Goal: Task Accomplishment & Management: Manage account settings

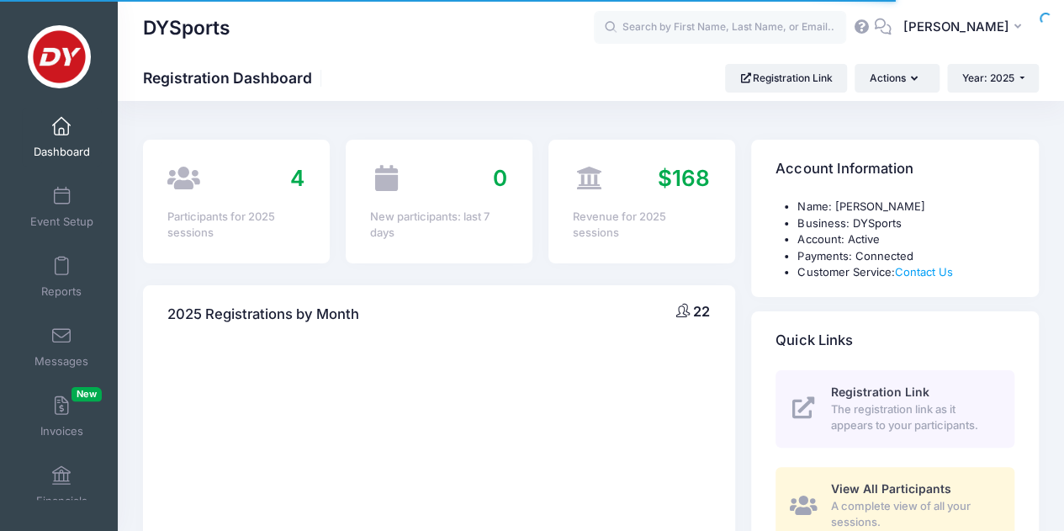
select select
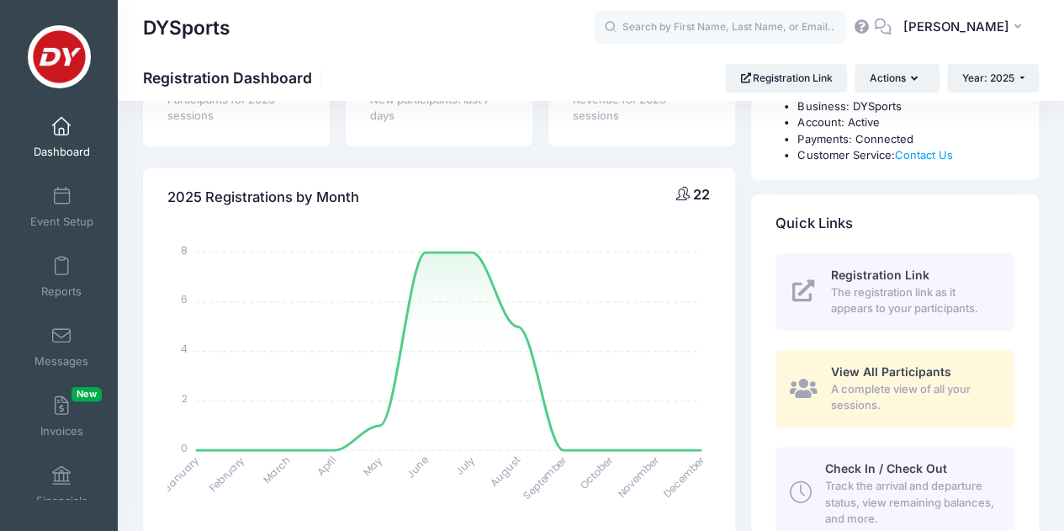
scroll to position [118, 0]
click at [67, 201] on link "Event Setup" at bounding box center [62, 206] width 80 height 59
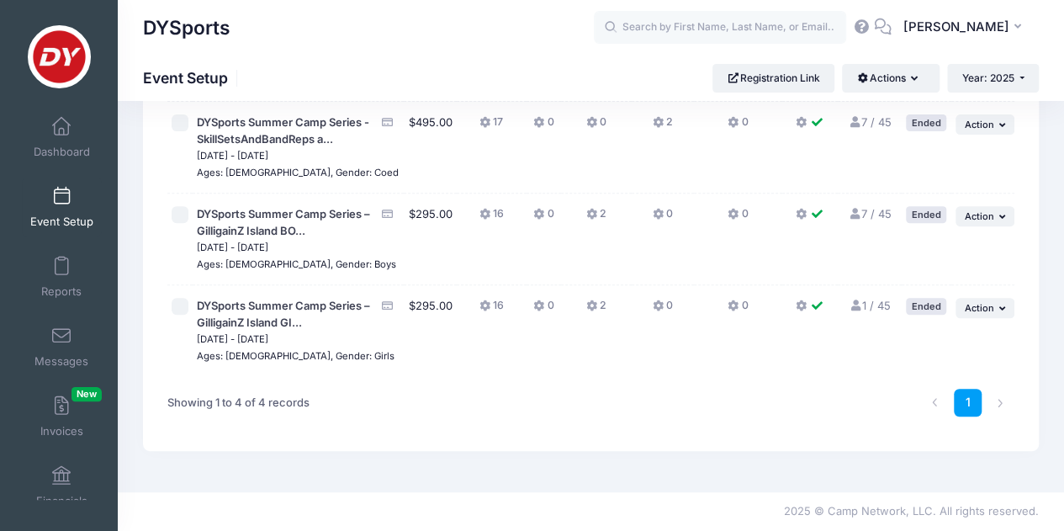
scroll to position [170, 0]
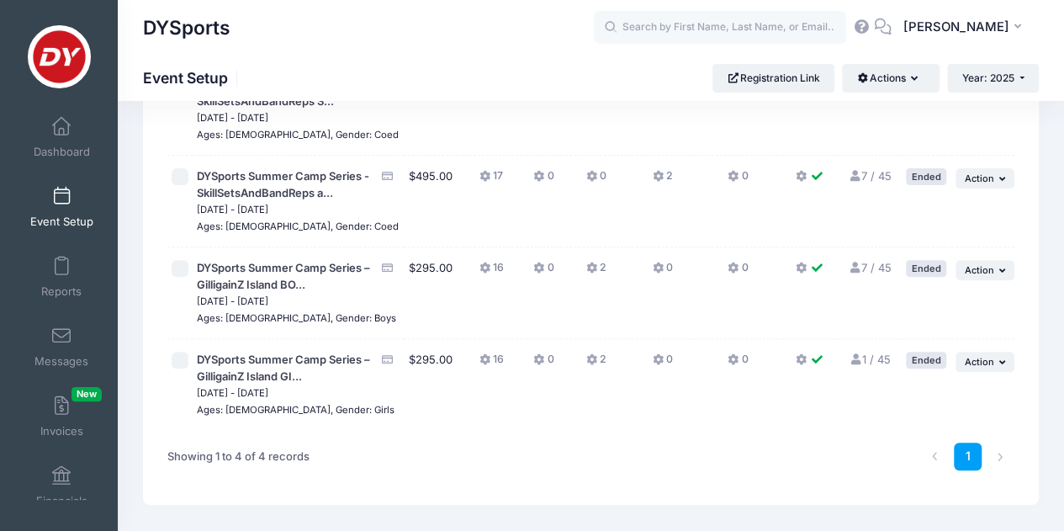
click at [861, 274] on link "7 / 45 Full" at bounding box center [869, 267] width 44 height 13
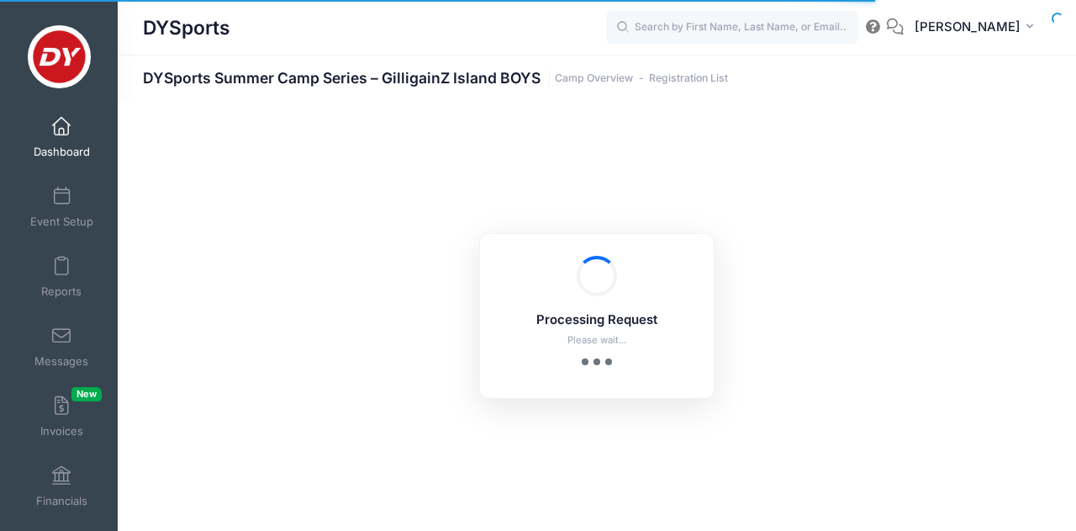
select select "10"
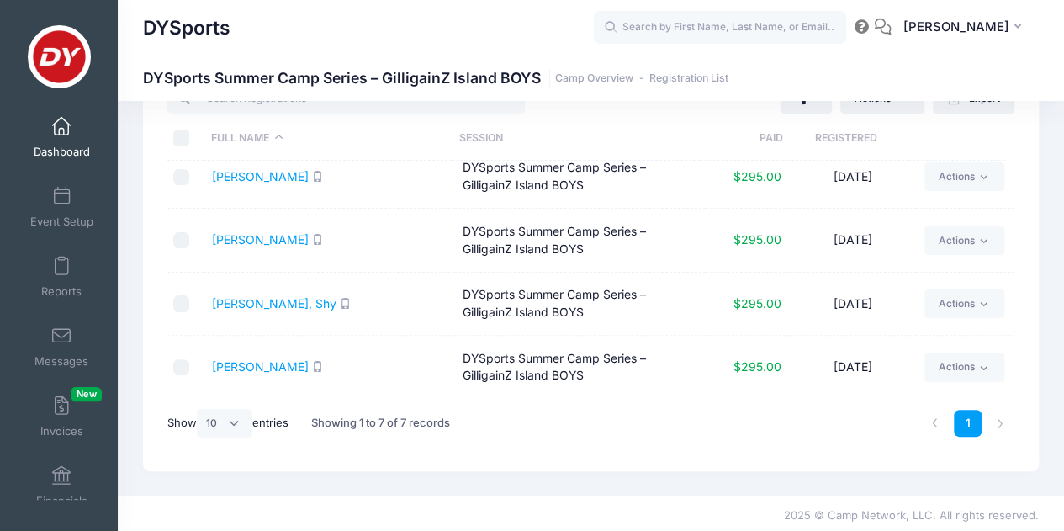
scroll to position [70, 0]
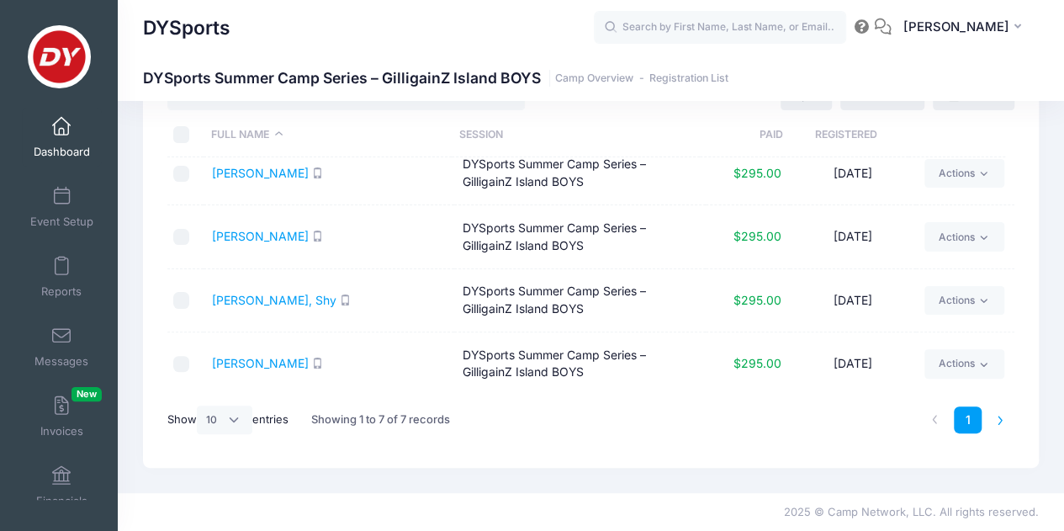
click at [994, 423] on li at bounding box center [1000, 420] width 28 height 28
click at [262, 366] on link "[PERSON_NAME]" at bounding box center [260, 363] width 97 height 14
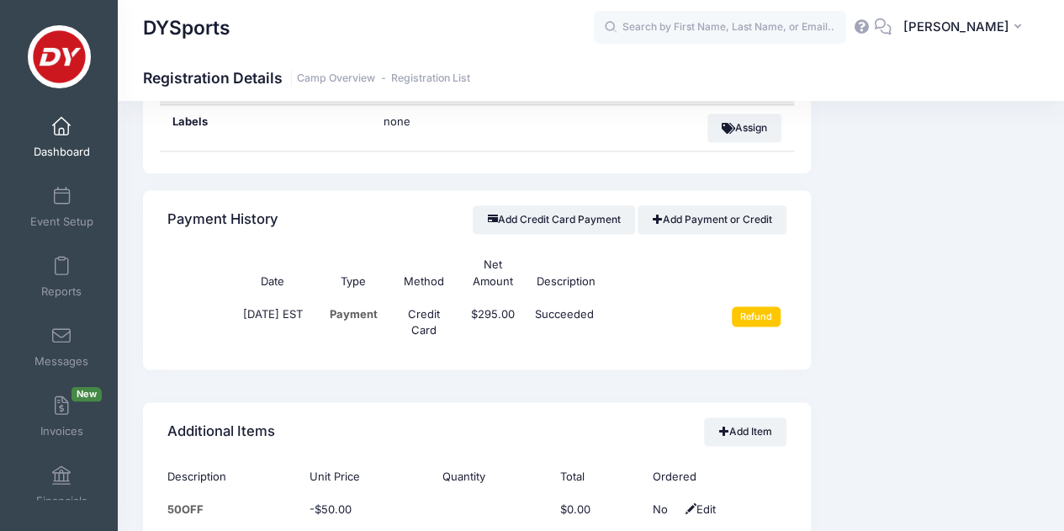
scroll to position [929, 0]
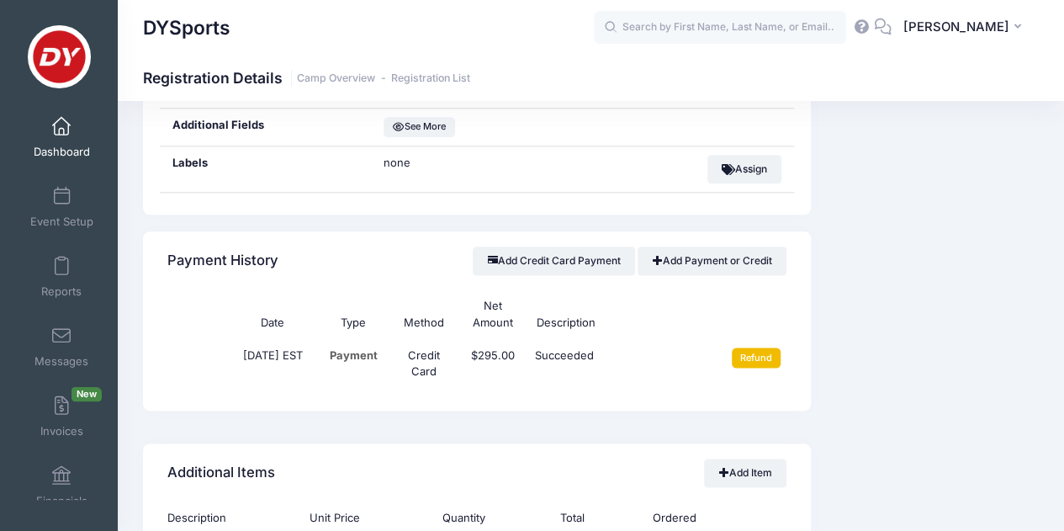
click at [764, 358] on input "Refund" at bounding box center [756, 357] width 50 height 20
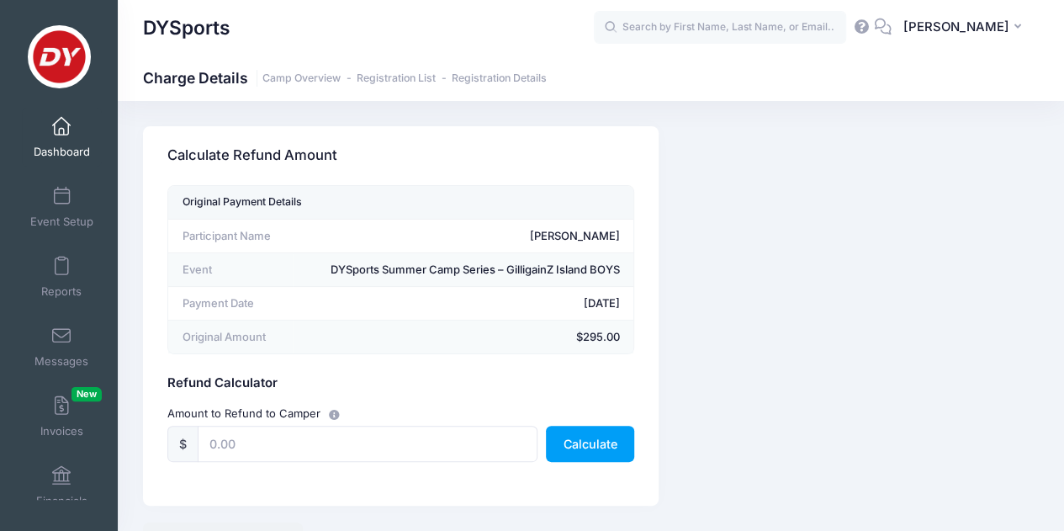
click at [335, 415] on icon "button" at bounding box center [335, 415] width 13 height 0
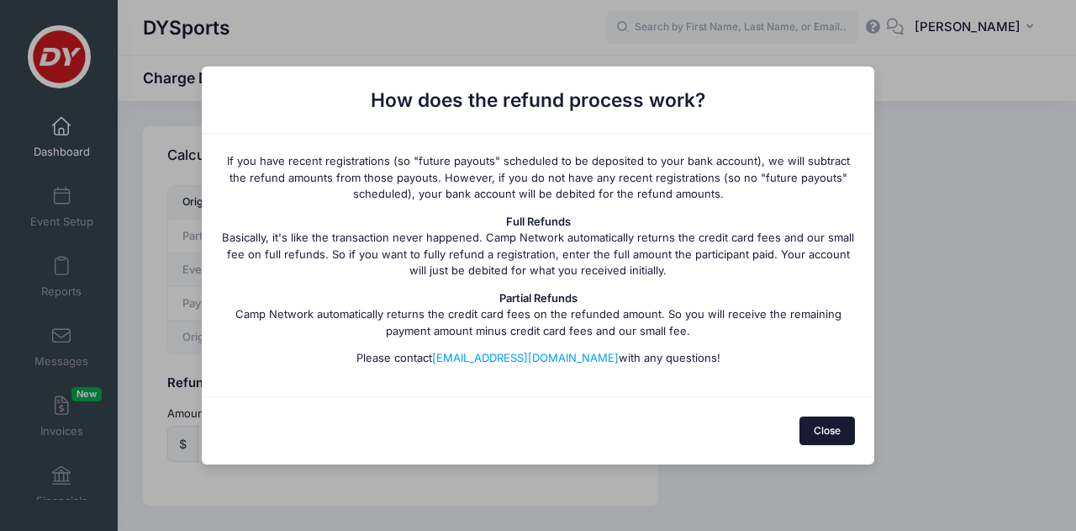
click at [812, 436] on button "Close" at bounding box center [828, 430] width 56 height 29
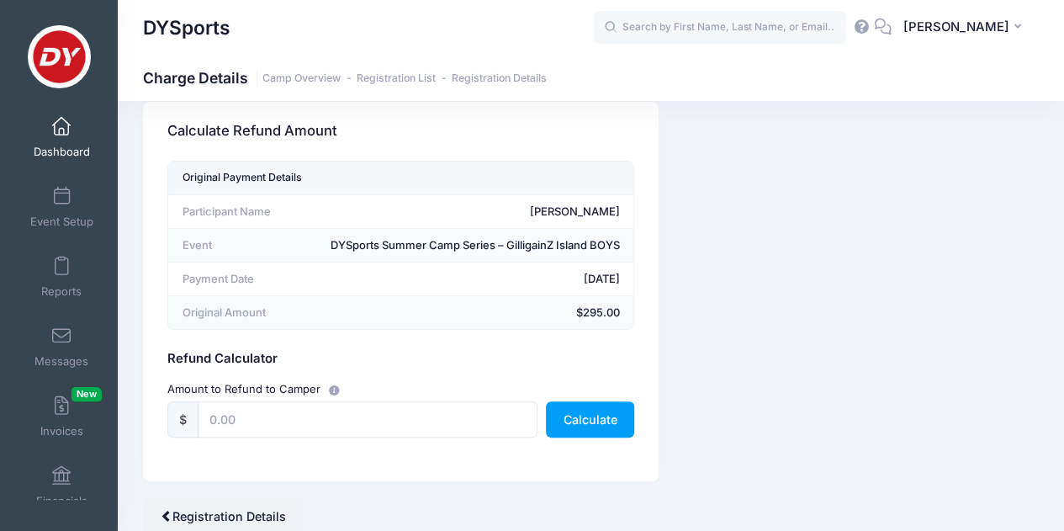
scroll to position [24, 0]
click at [597, 417] on button "Calculate" at bounding box center [590, 420] width 88 height 36
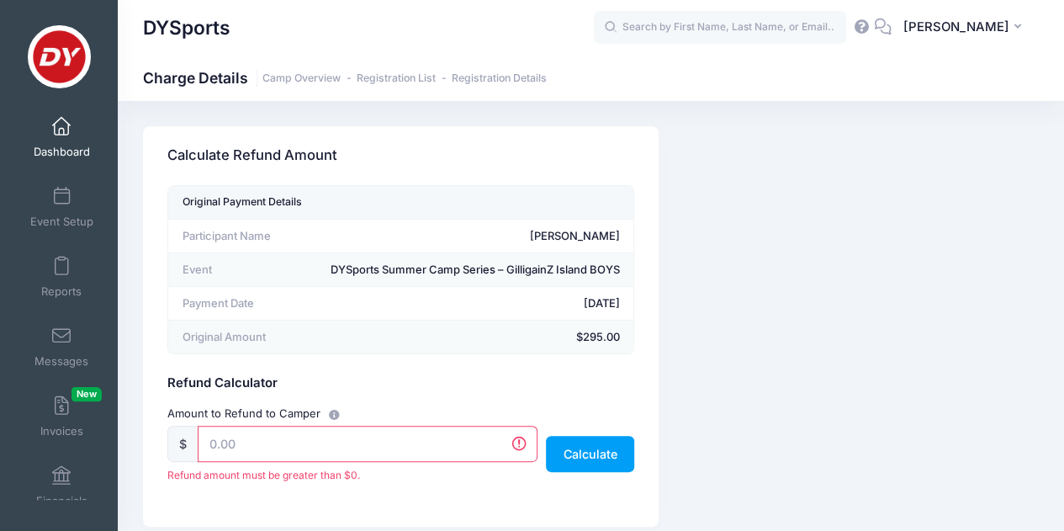
scroll to position [109, 0]
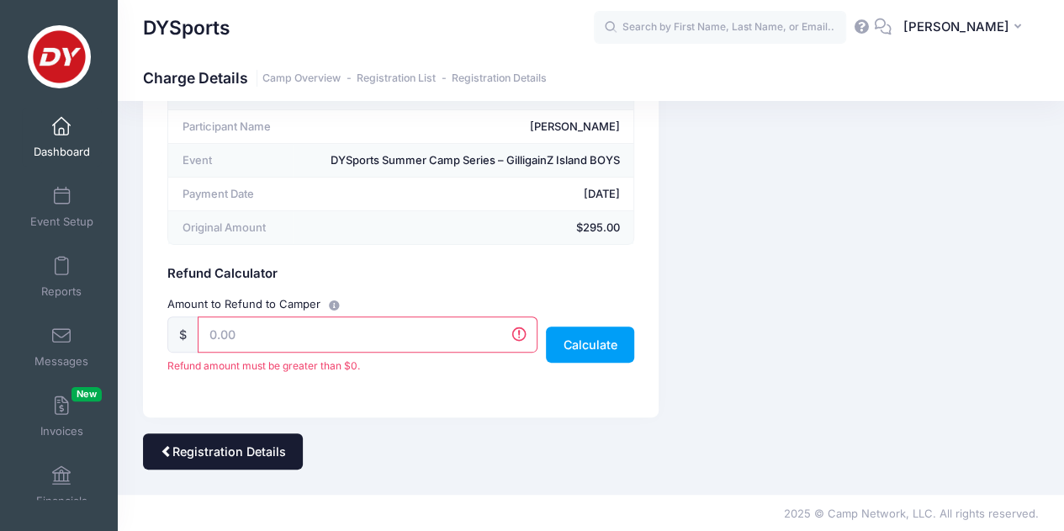
click at [222, 461] on link "Registration Details" at bounding box center [223, 451] width 160 height 36
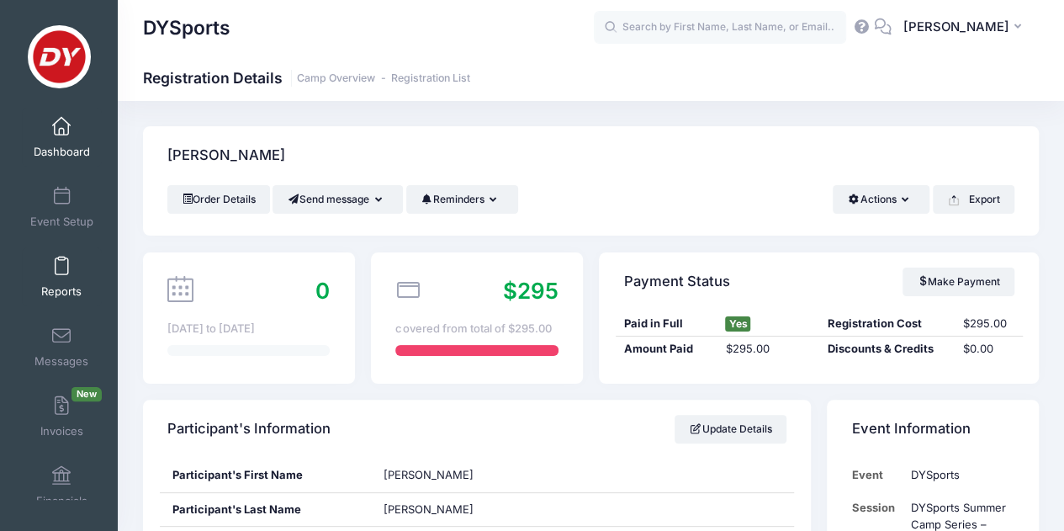
scroll to position [20, 0]
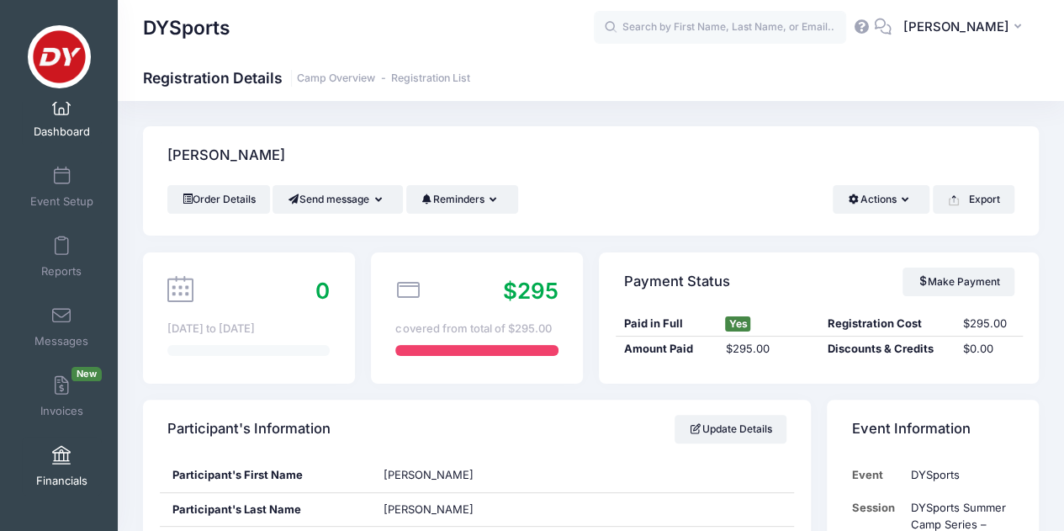
click at [61, 462] on span at bounding box center [61, 455] width 0 height 18
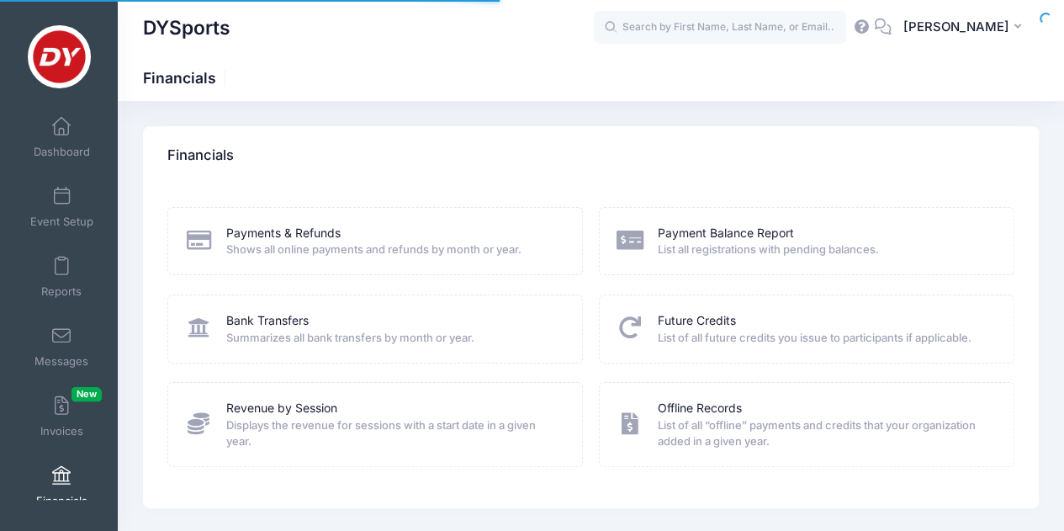
scroll to position [20, 0]
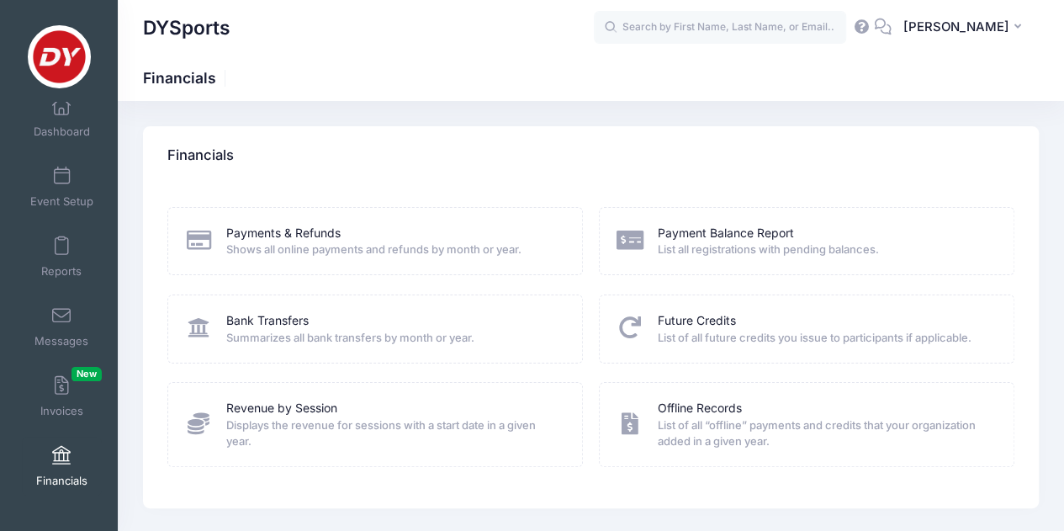
click at [356, 239] on div "Payments & Refunds" at bounding box center [393, 233] width 334 height 18
click at [199, 247] on icon at bounding box center [199, 240] width 28 height 22
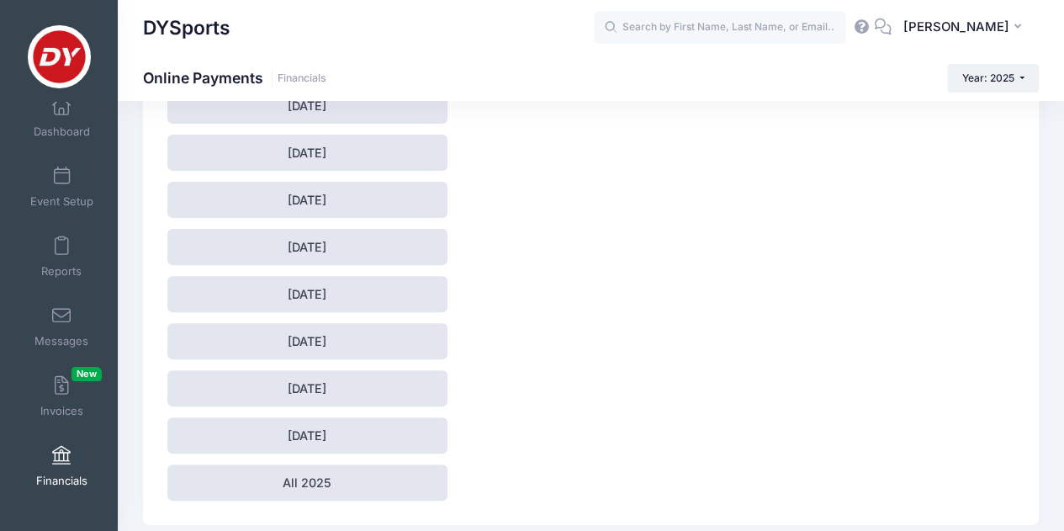
scroll to position [214, 0]
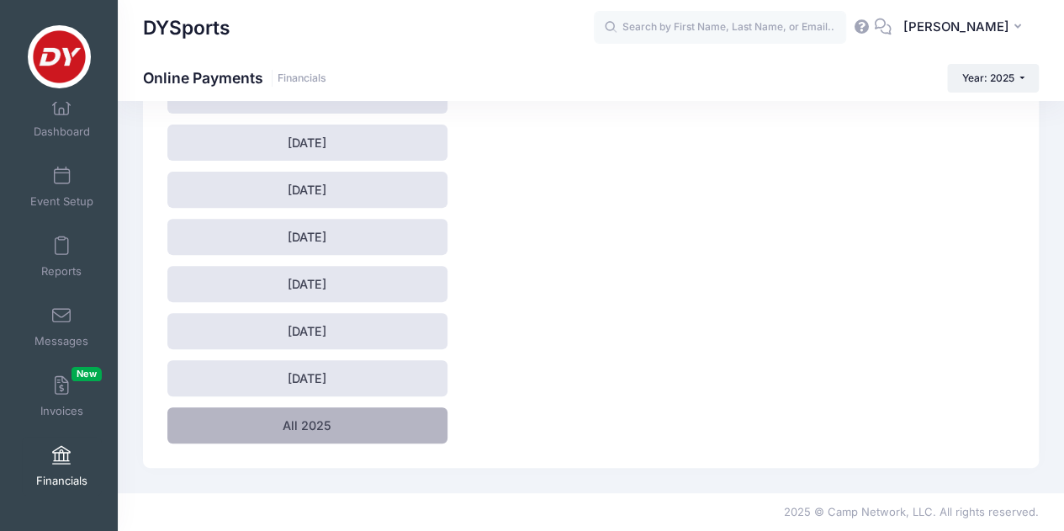
click at [314, 438] on link "All 2025" at bounding box center [306, 425] width 279 height 36
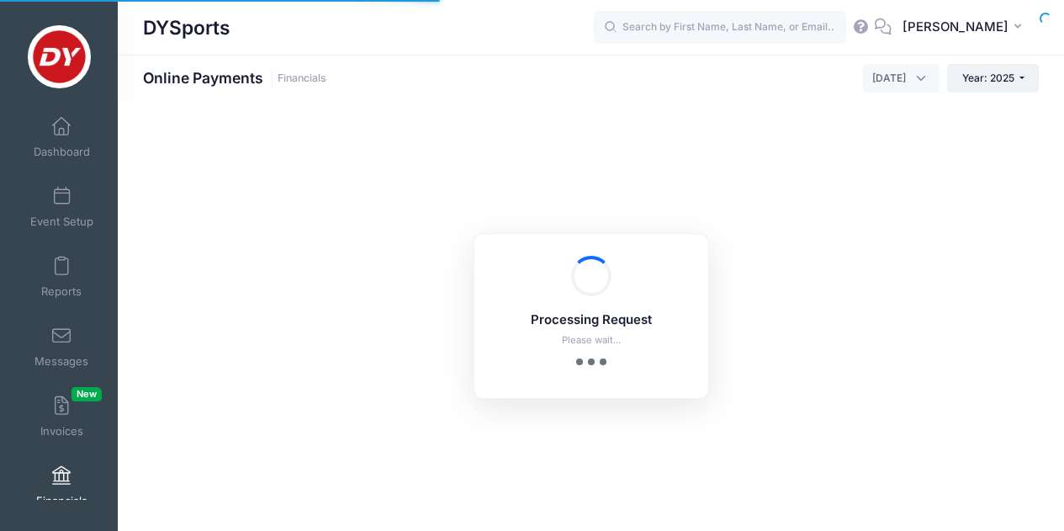
select select "10"
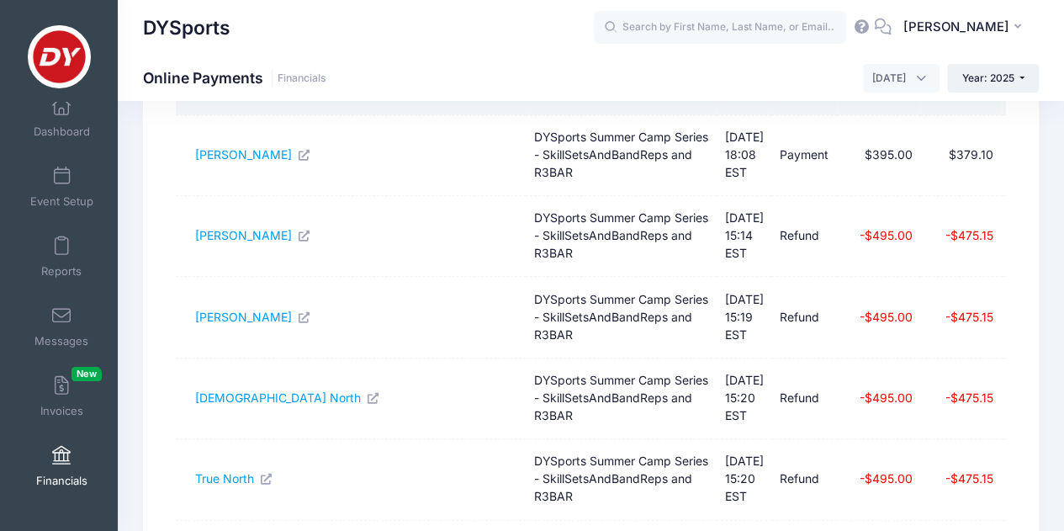
scroll to position [752, 0]
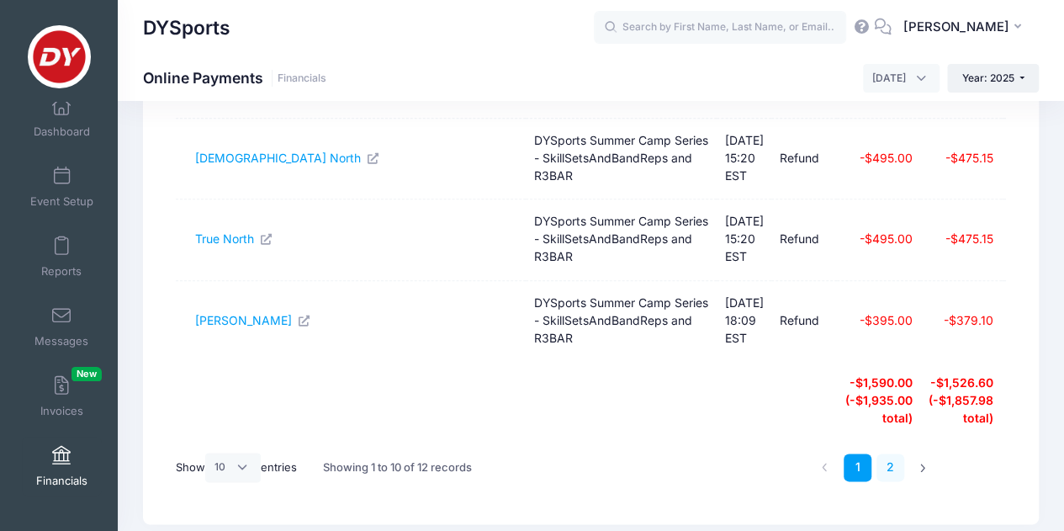
click at [900, 453] on link "2" at bounding box center [890, 467] width 28 height 28
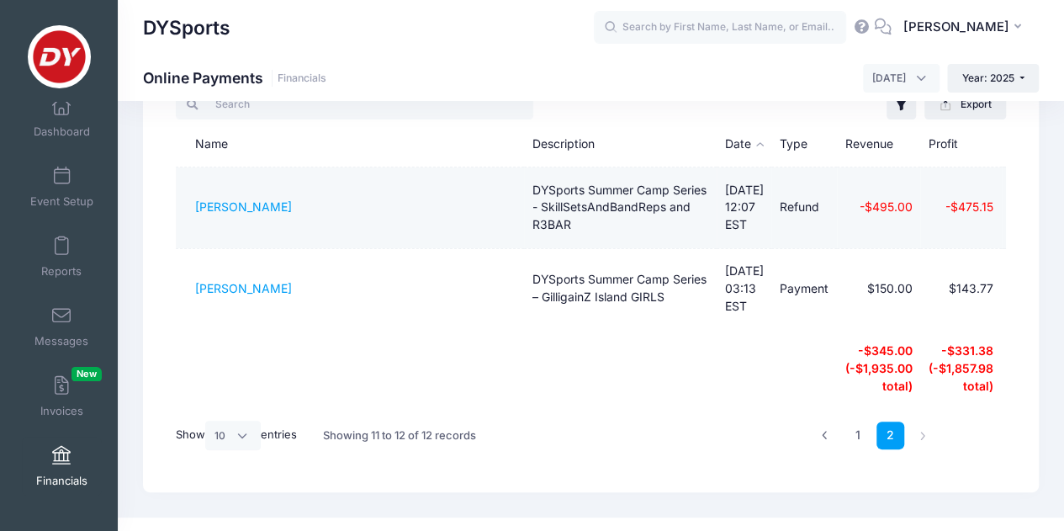
scroll to position [141, 0]
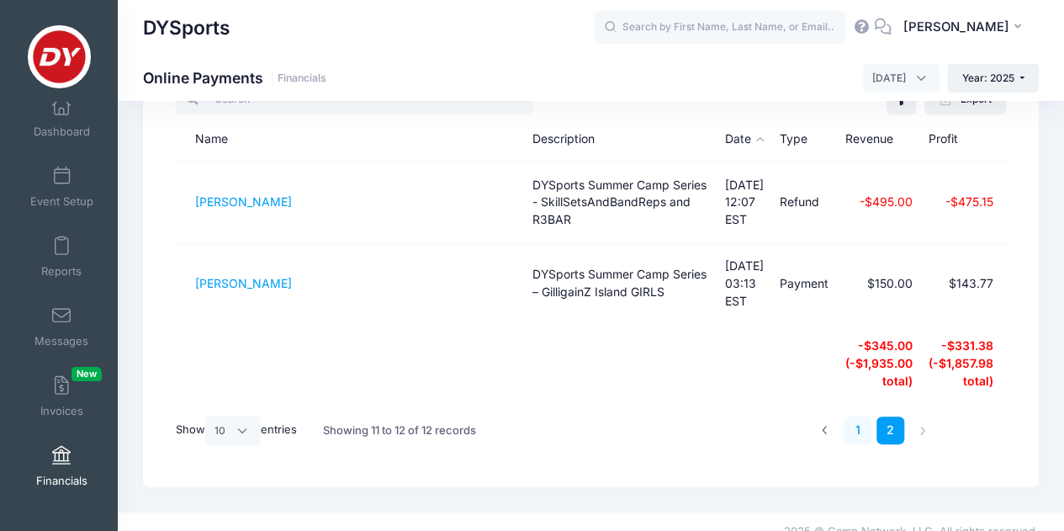
click at [851, 416] on link "1" at bounding box center [857, 430] width 28 height 28
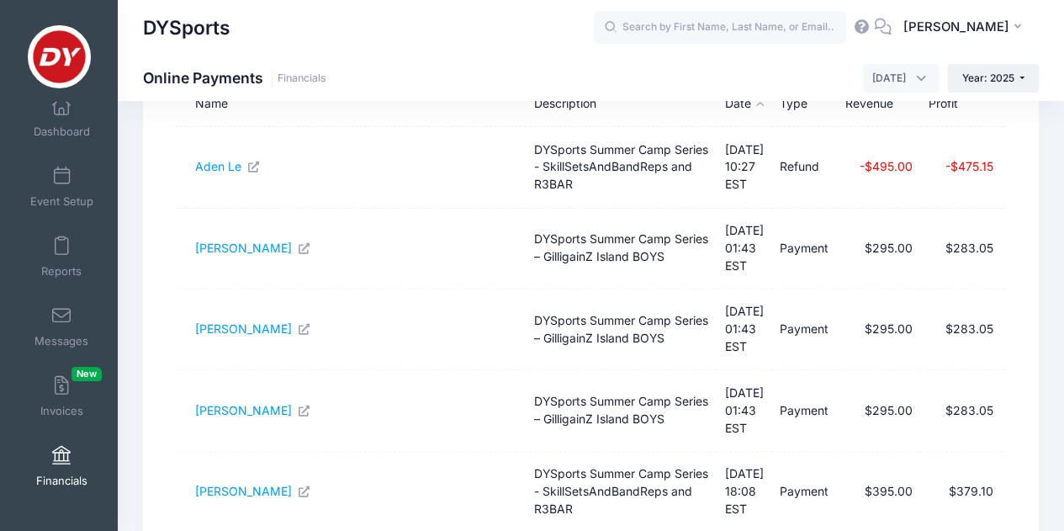
scroll to position [0, 0]
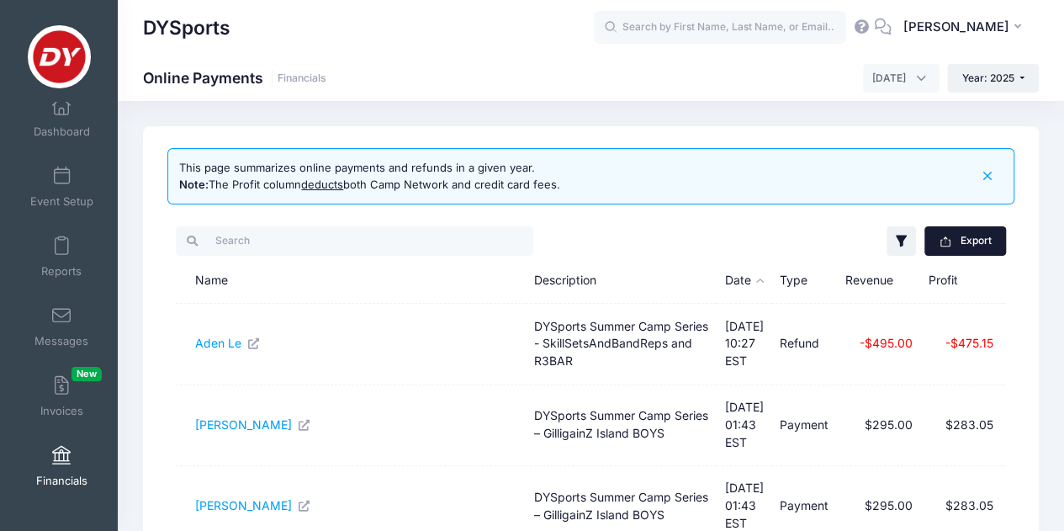
click at [950, 243] on icon "button" at bounding box center [944, 241] width 13 height 13
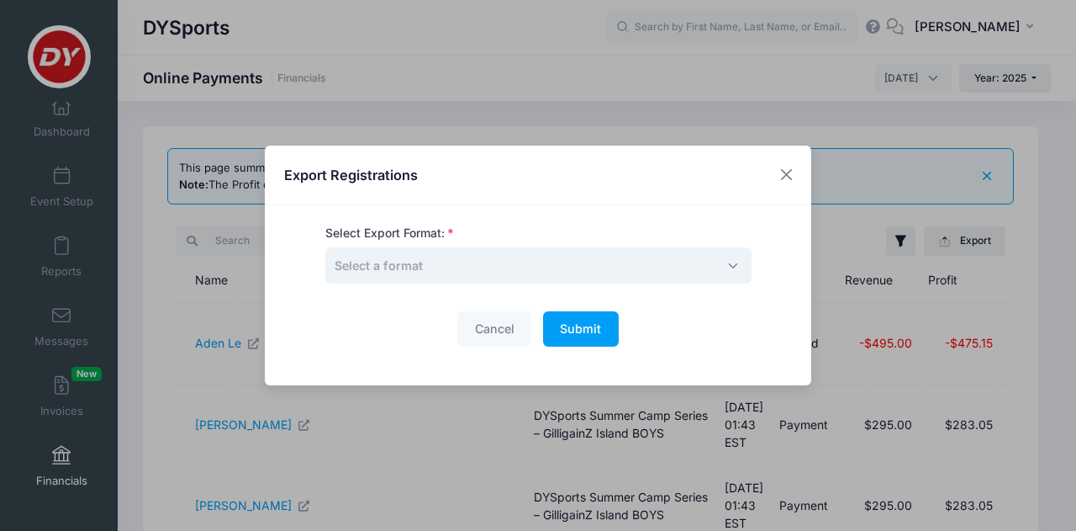
click at [563, 255] on span "Select a format" at bounding box center [538, 265] width 426 height 36
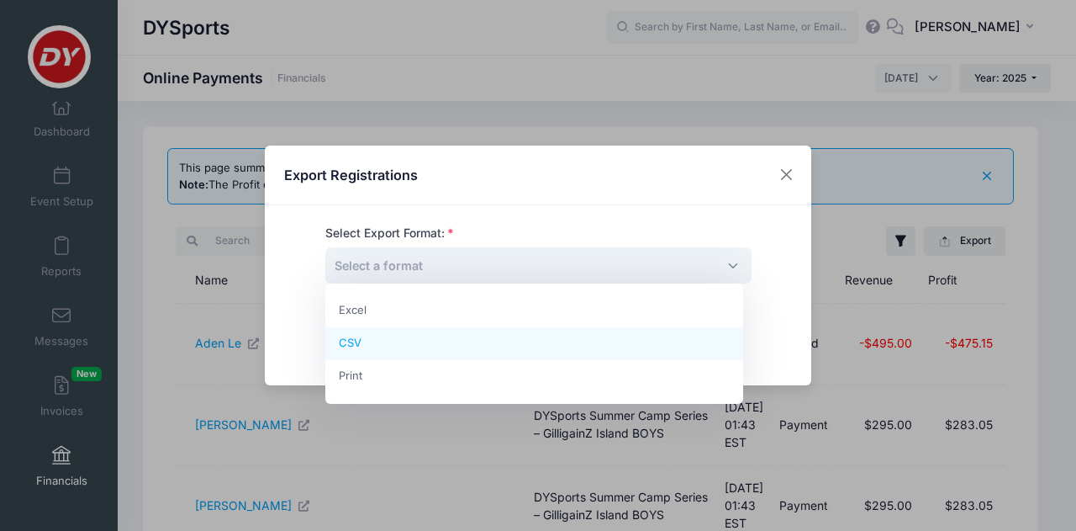
select select "csv"
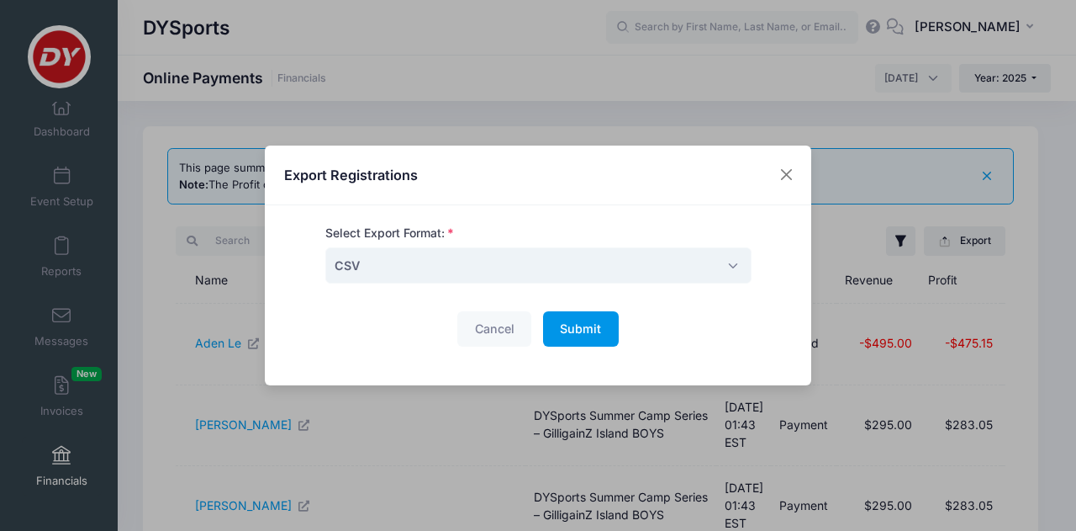
click at [593, 340] on button "Submit Please wait..." at bounding box center [581, 329] width 76 height 36
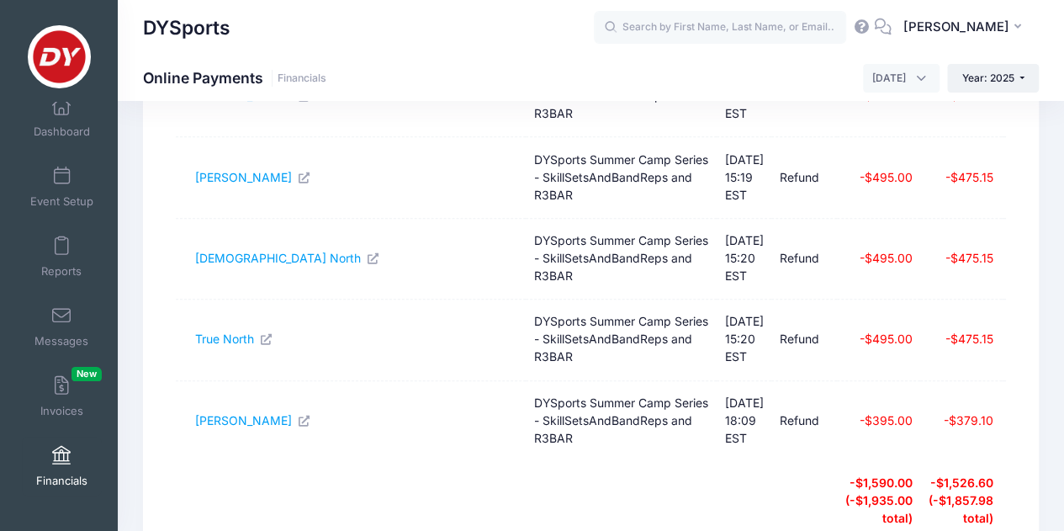
scroll to position [654, 0]
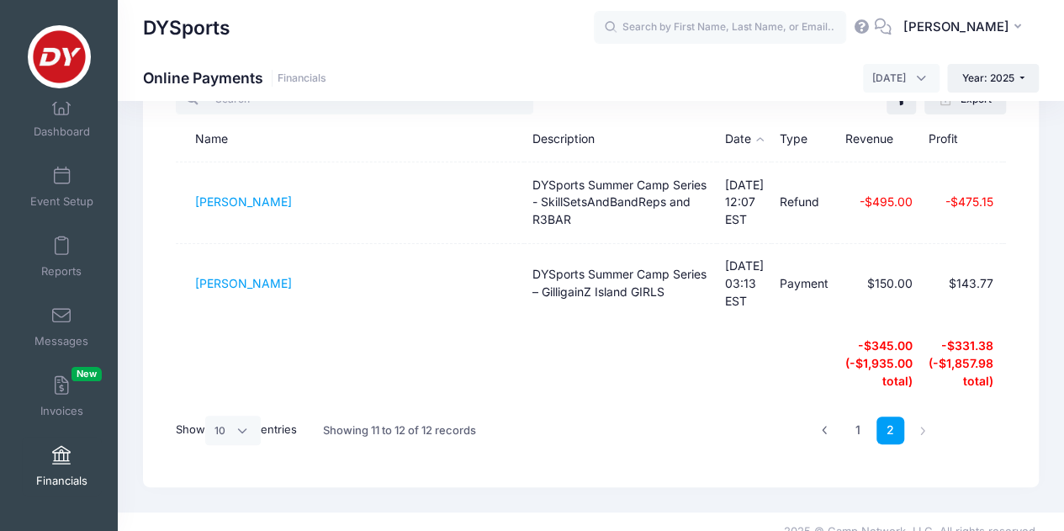
scroll to position [0, 0]
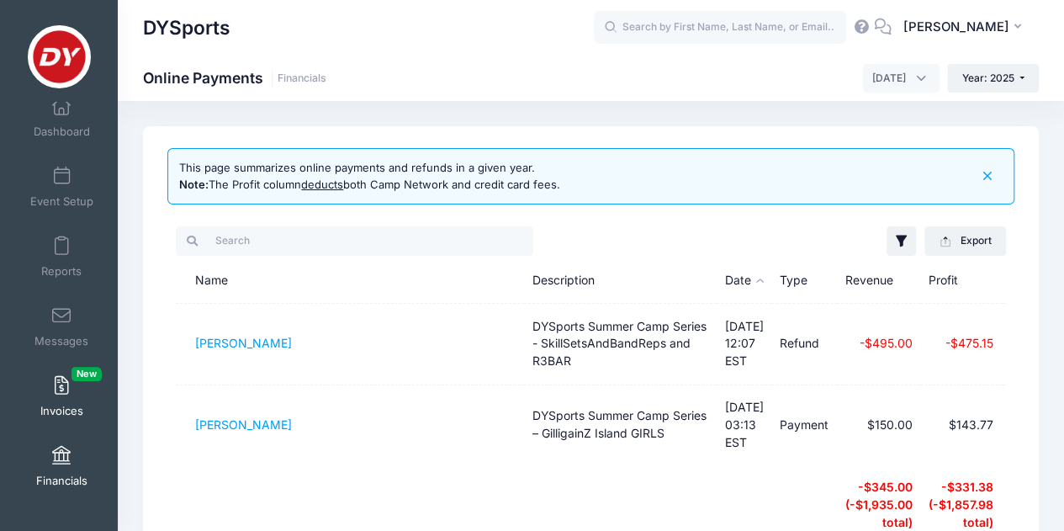
click at [64, 399] on link "Invoices New" at bounding box center [62, 396] width 80 height 59
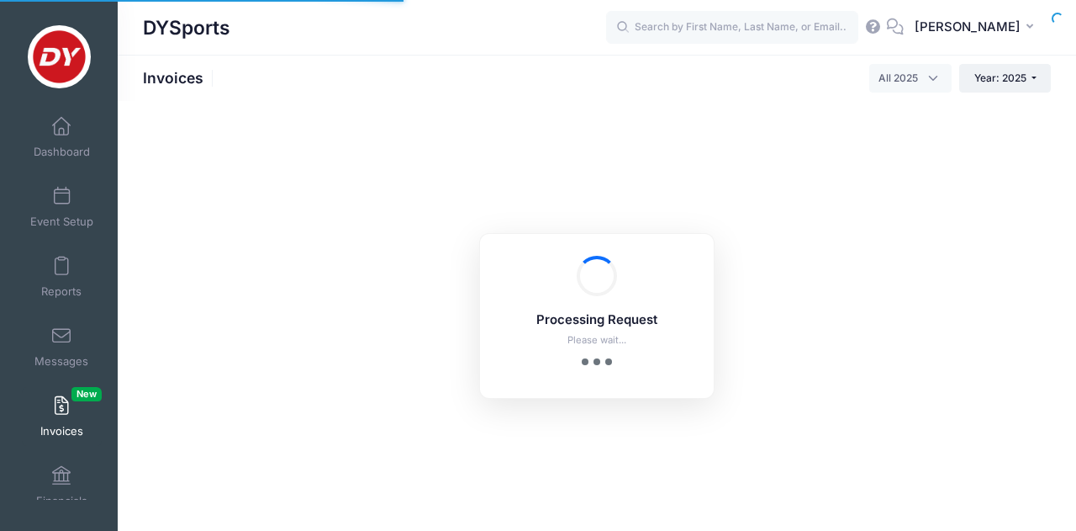
select select
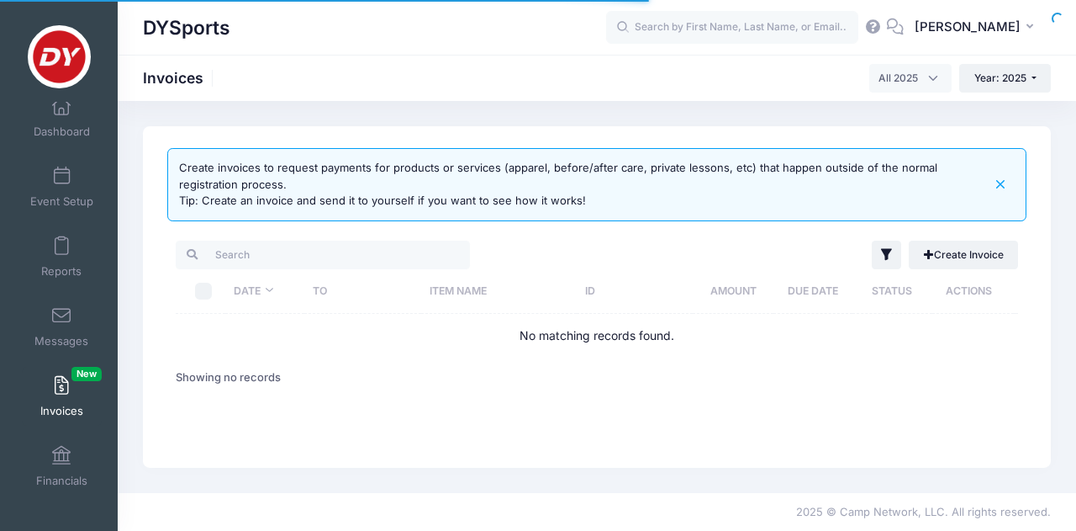
click at [56, 203] on span "Event Setup" at bounding box center [61, 201] width 63 height 14
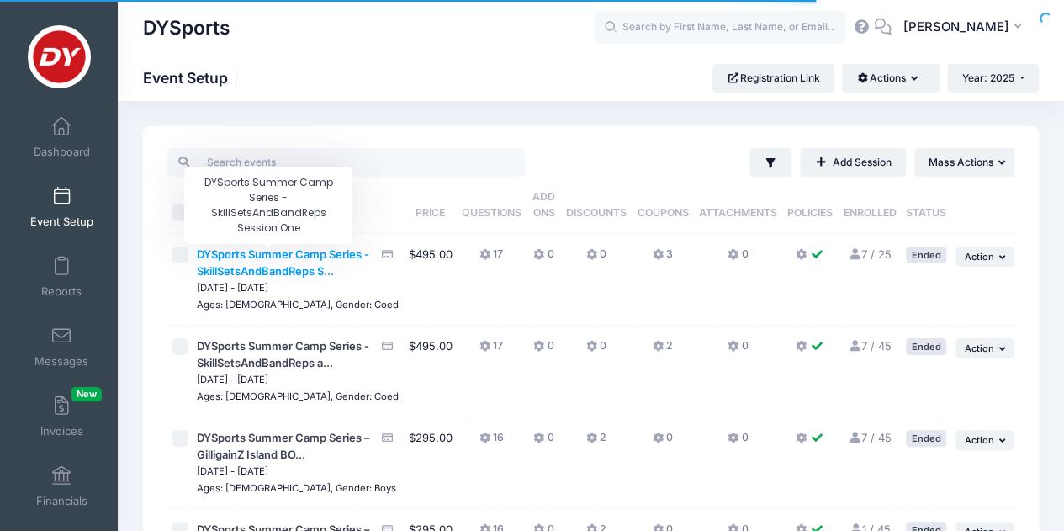
scroll to position [146, 0]
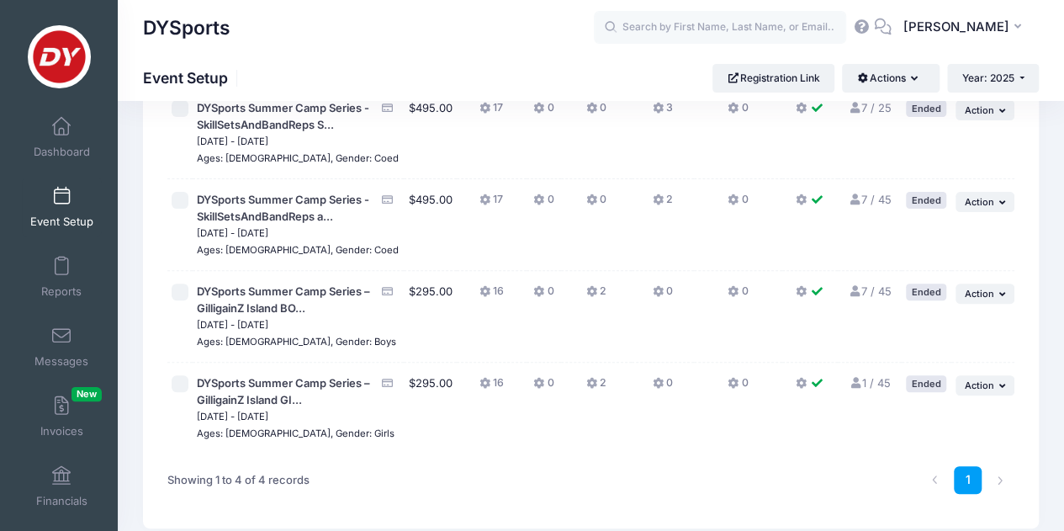
click at [875, 389] on link "1 / 45 Full" at bounding box center [869, 382] width 42 height 13
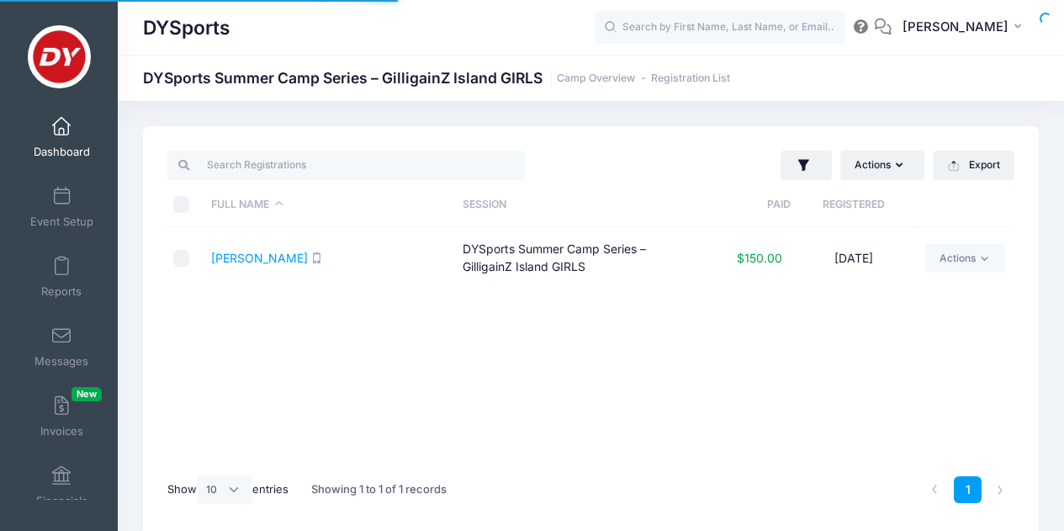
select select "10"
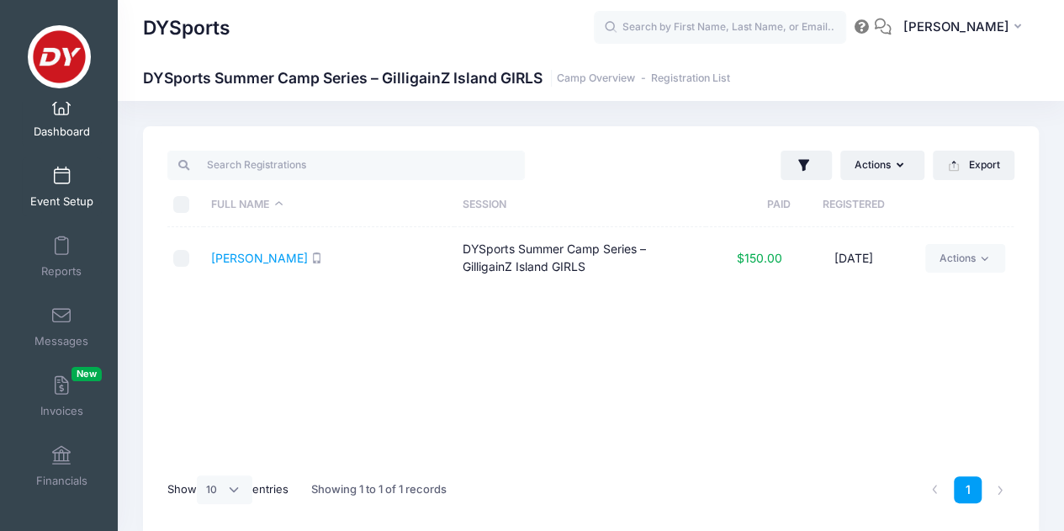
click at [63, 195] on span "Event Setup" at bounding box center [61, 201] width 63 height 14
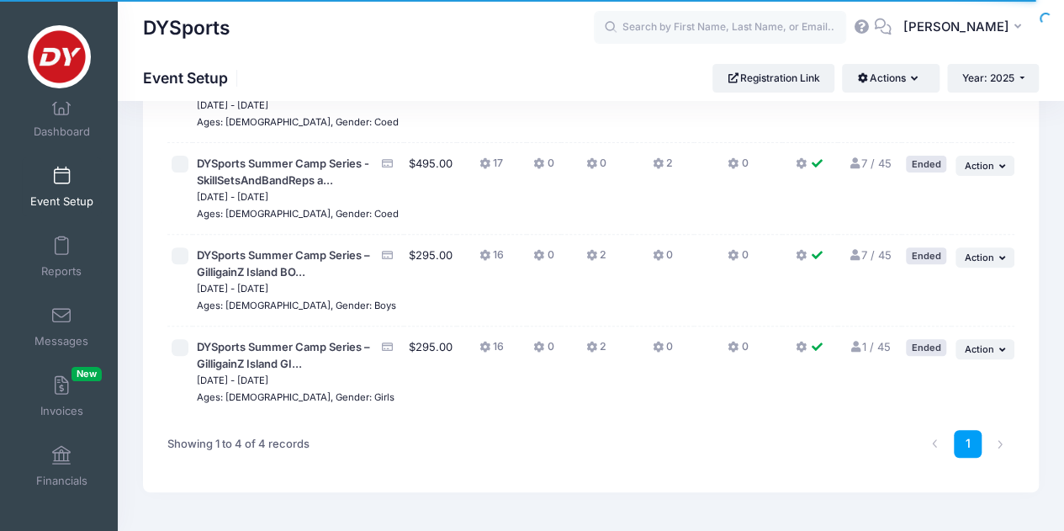
scroll to position [191, 0]
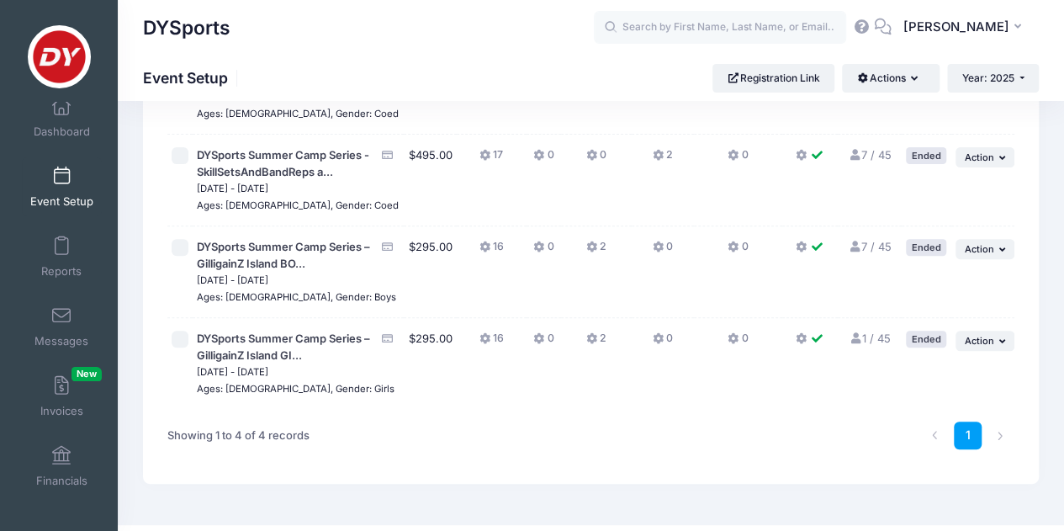
click at [864, 253] on link "7 / 45 Full" at bounding box center [869, 246] width 44 height 13
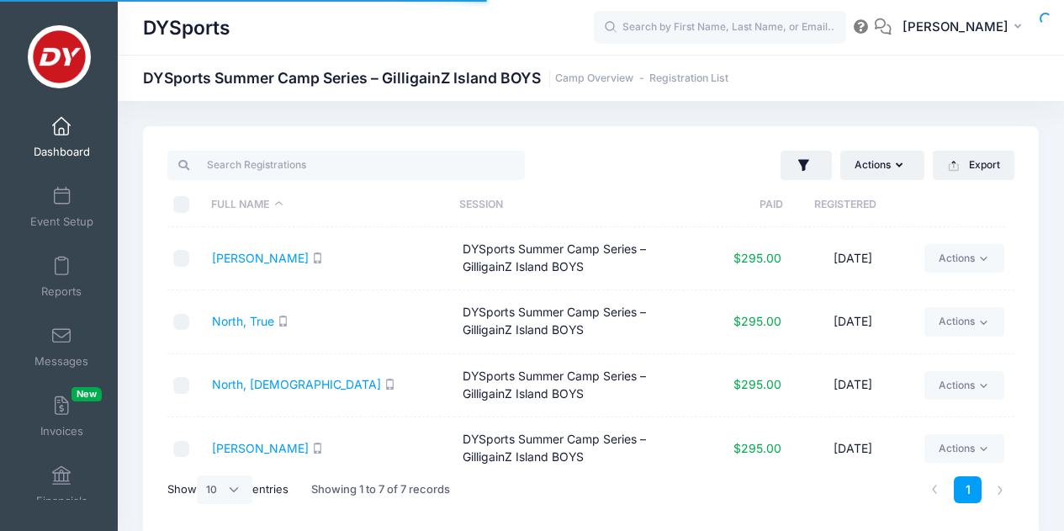
select select "10"
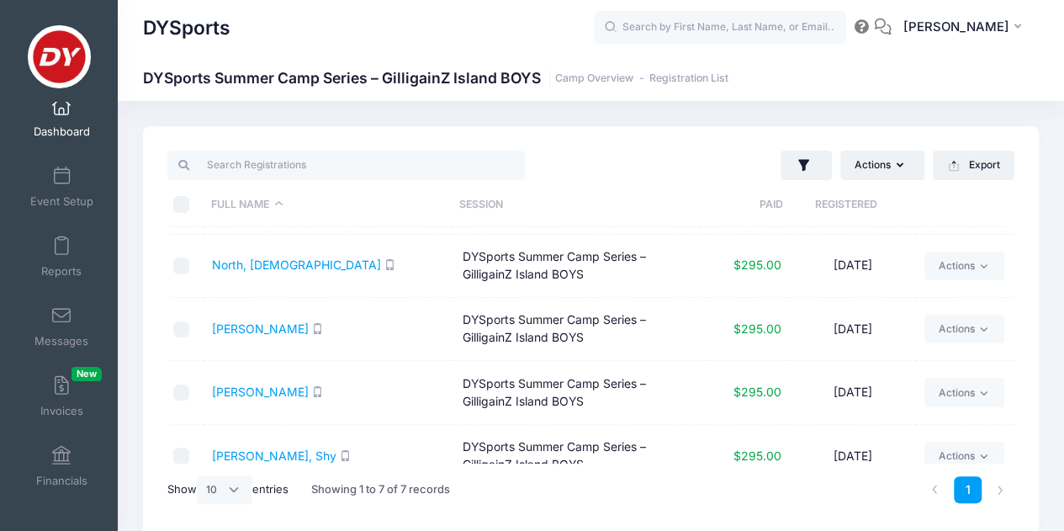
scroll to position [129, 0]
